Goal: Information Seeking & Learning: Learn about a topic

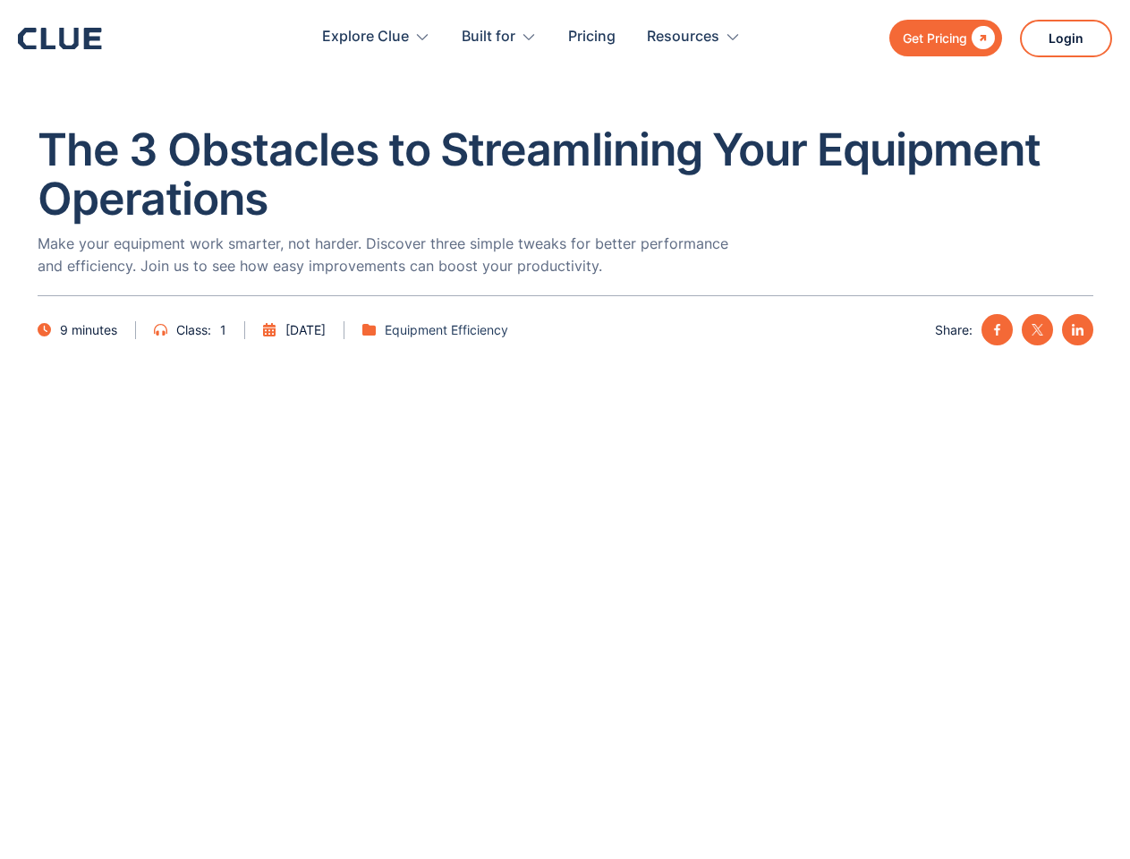
click at [658, 38] on div "Resources" at bounding box center [683, 37] width 72 height 56
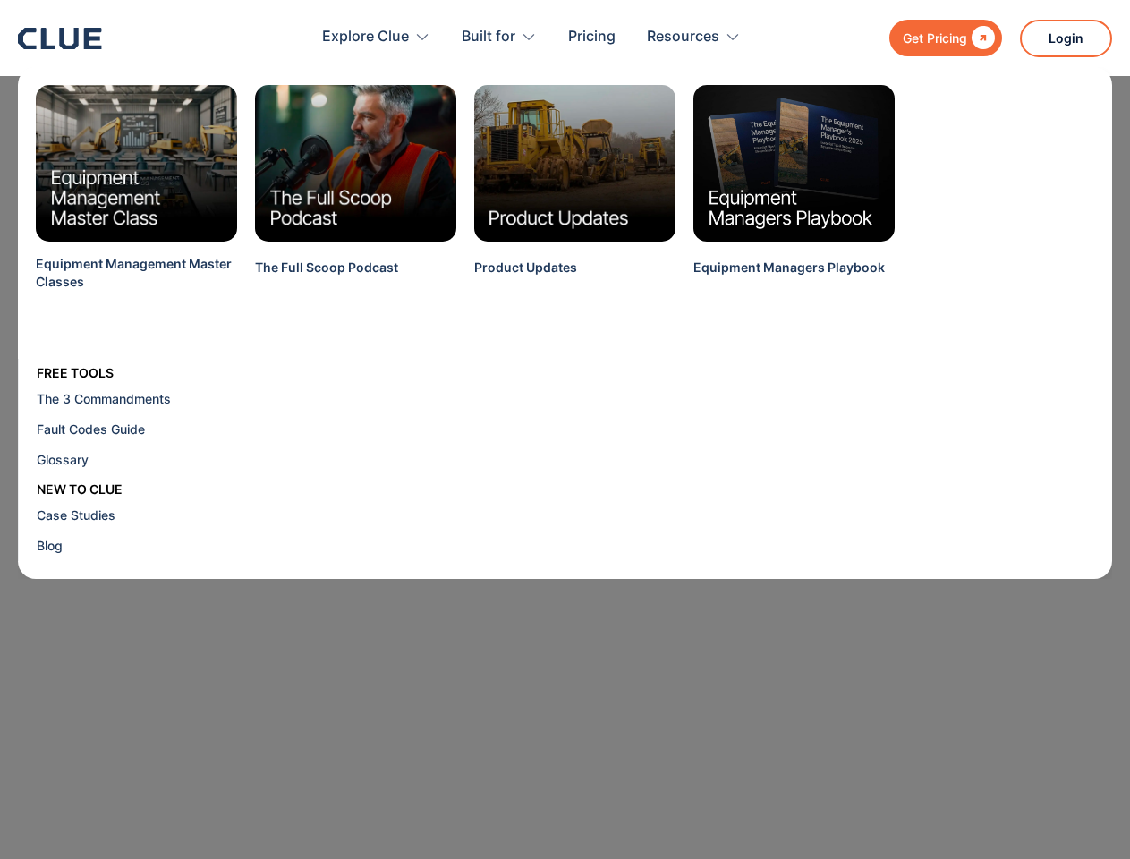
click at [377, 37] on div "Explore Clue" at bounding box center [365, 37] width 87 height 56
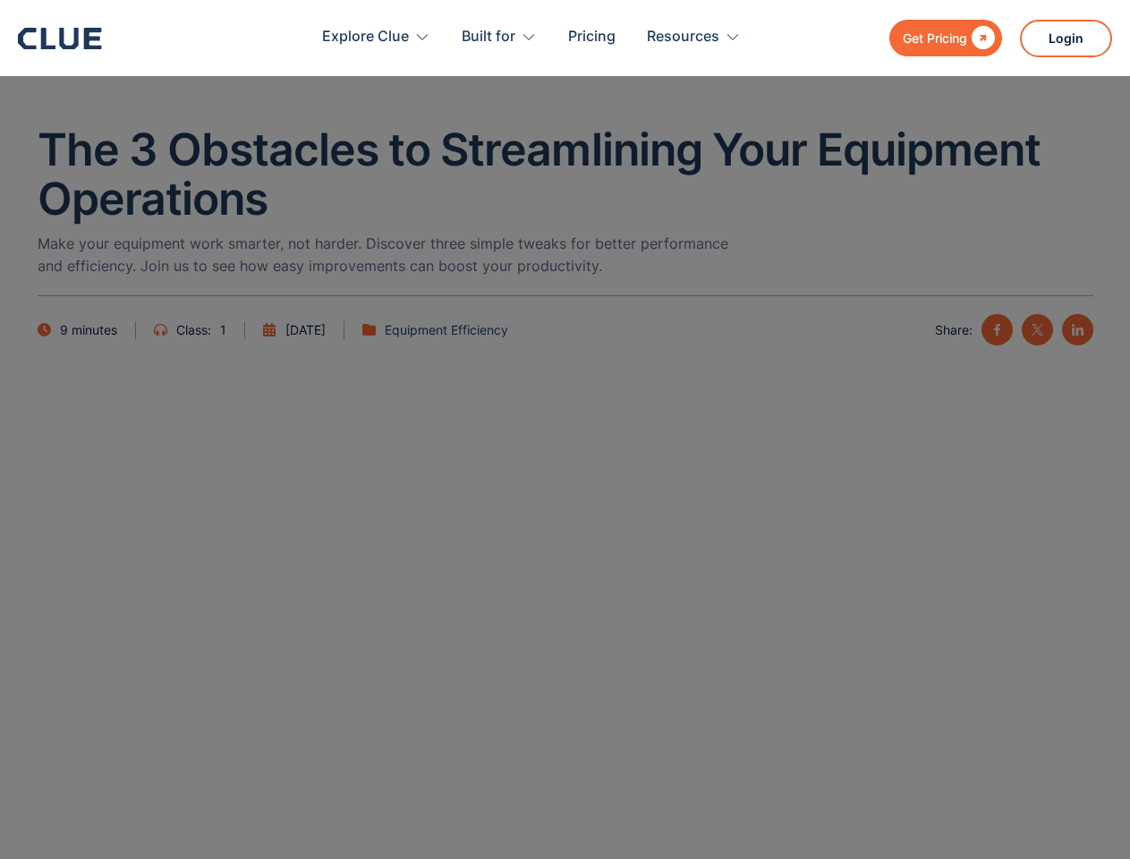
click at [498, 37] on div "Built for" at bounding box center [489, 37] width 54 height 56
click at [693, 37] on div "Resources" at bounding box center [683, 37] width 72 height 56
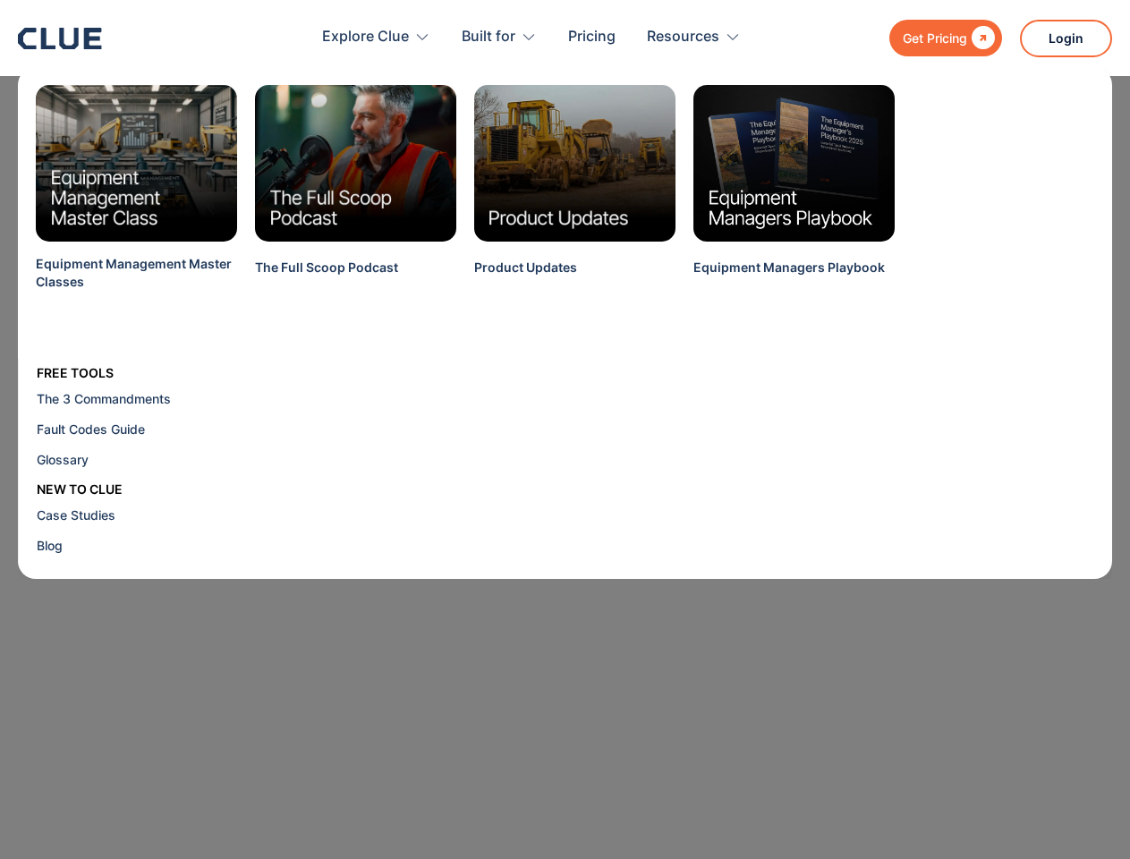
click at [997, 329] on div "Equipment Management Master Classes The Full Scoop Podcast Product Updates Equi…" at bounding box center [565, 323] width 1094 height 512
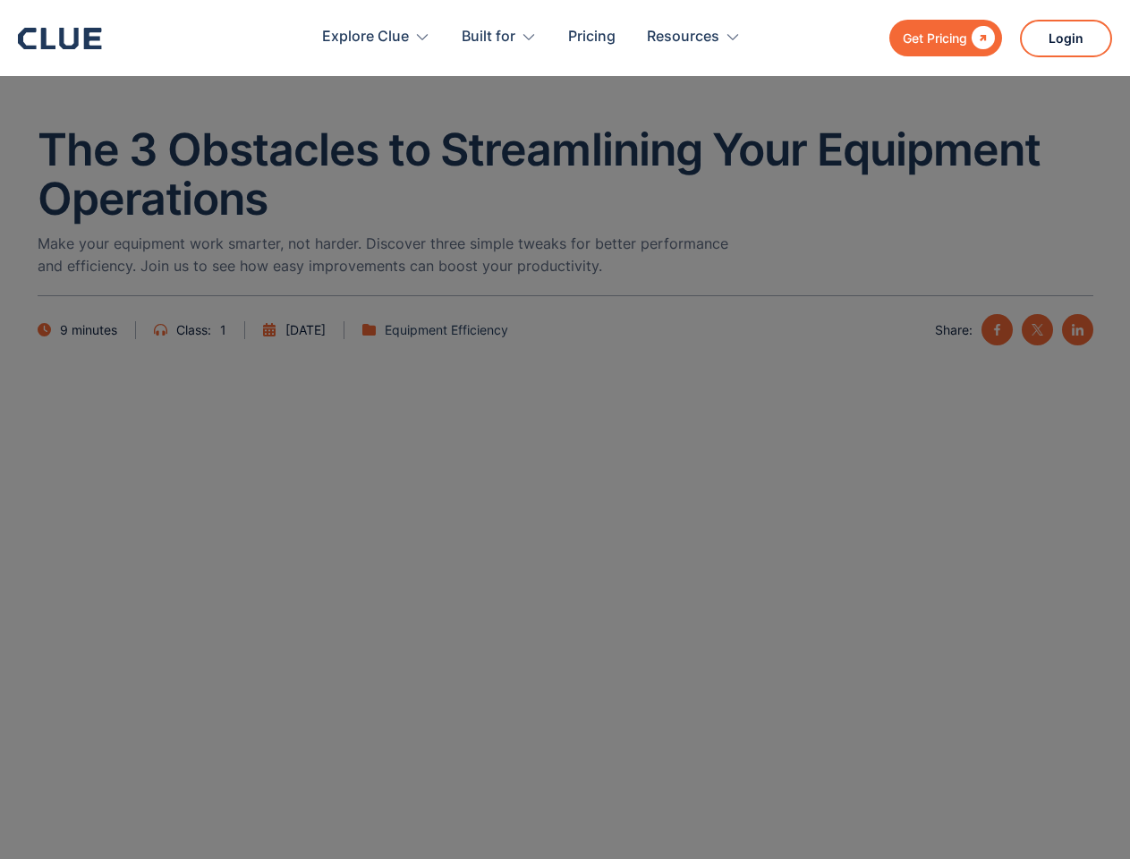
click at [1037, 329] on img at bounding box center [1038, 330] width 12 height 12
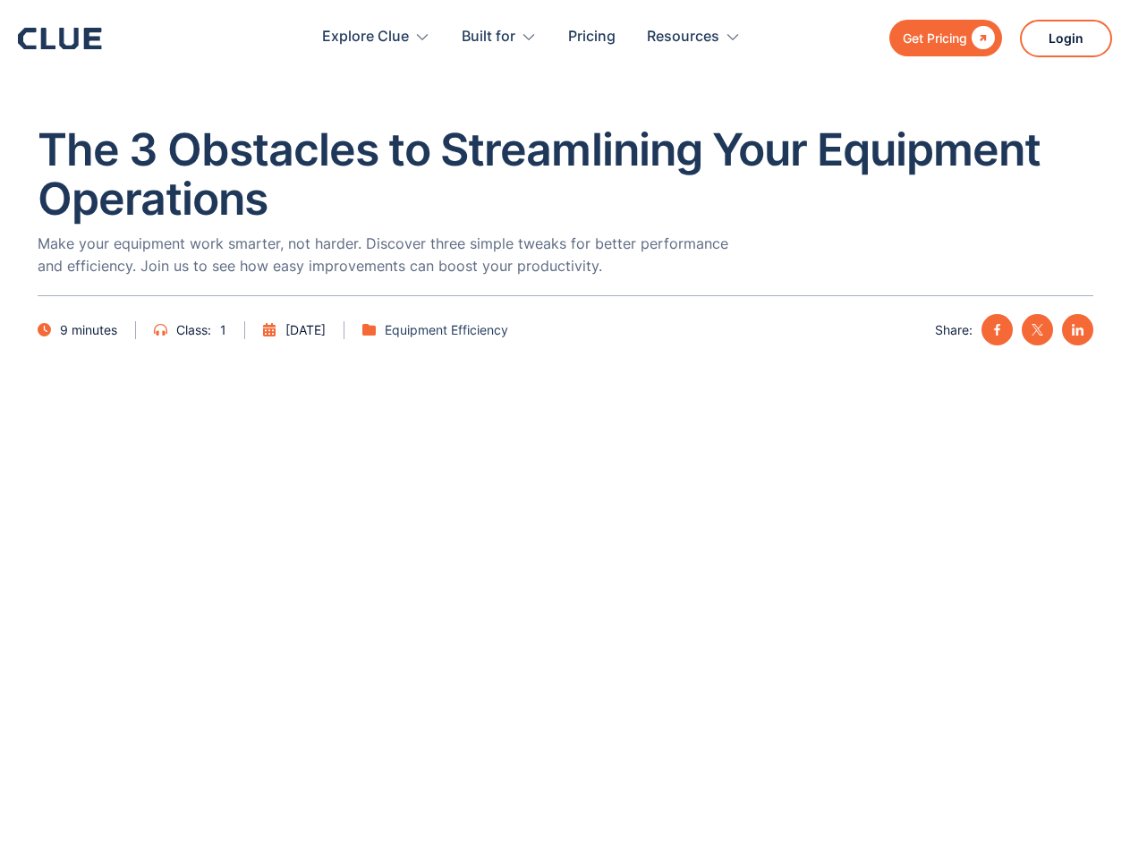
click at [1077, 329] on img at bounding box center [1078, 330] width 12 height 12
